Goal: Transaction & Acquisition: Subscribe to service/newsletter

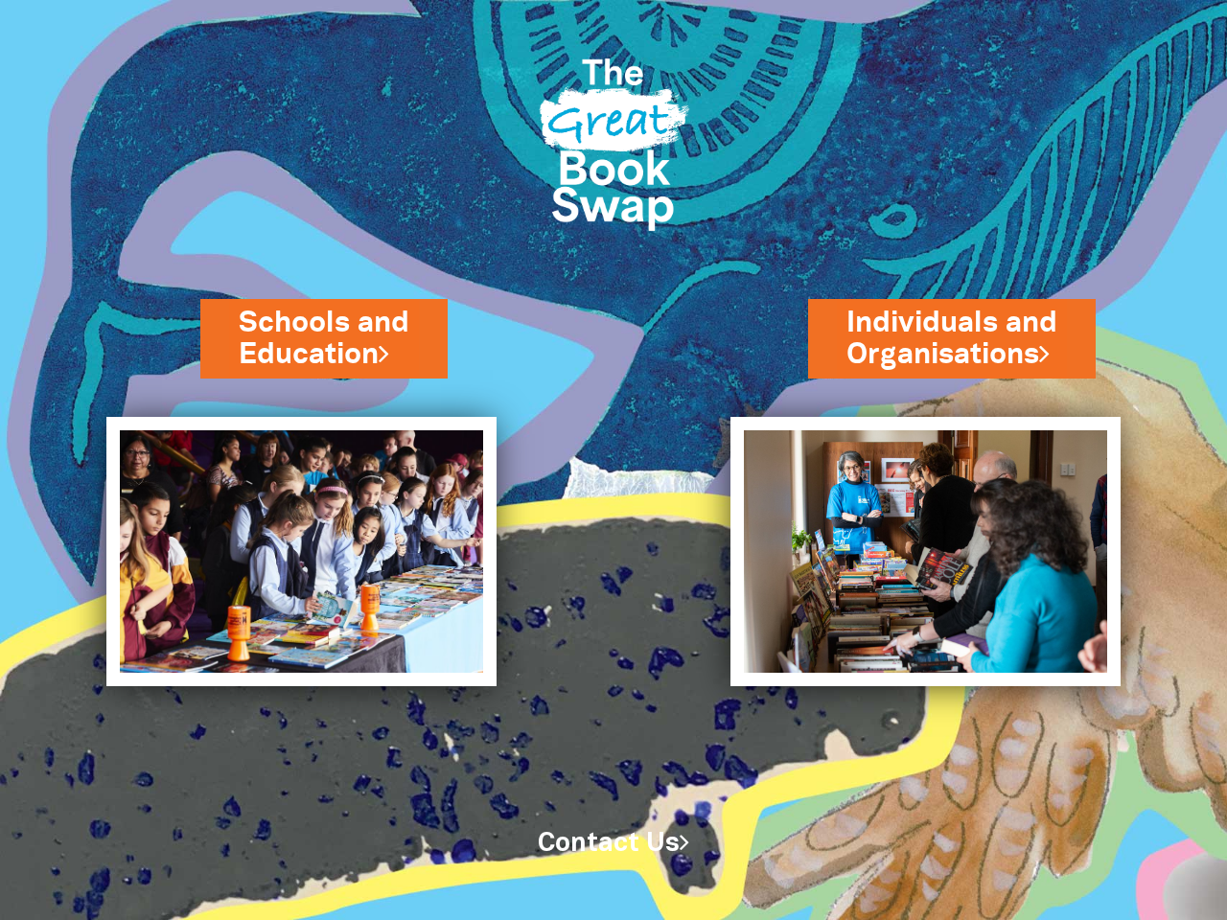
click at [255, 390] on div "Schools and Education" at bounding box center [348, 377] width 296 height 80
click at [971, 390] on div "Individuals and Organisations" at bounding box center [964, 377] width 313 height 80
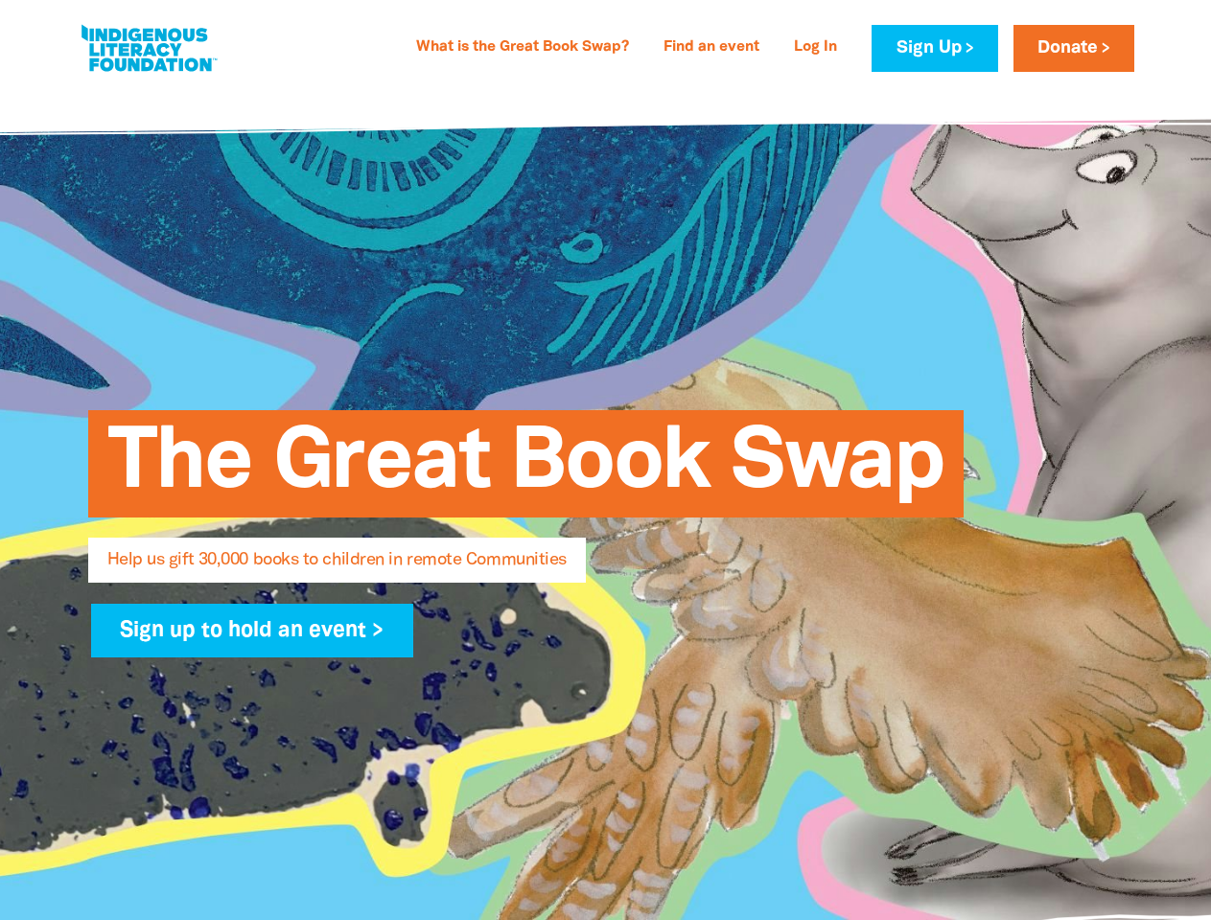
select select "US"
click at [605, 460] on span "The Great Book Swap" at bounding box center [525, 471] width 837 height 93
